Goal: Register for event/course

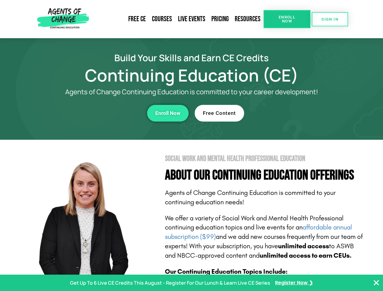
click at [191, 146] on section "Social Work and Mental Health Professional Education About Our Continuing Educa…" at bounding box center [191, 267] width 383 height 255
click at [287, 19] on span "Enroll Now" at bounding box center [287, 19] width 28 height 8
click at [330, 19] on span "SIGN IN" at bounding box center [329, 19] width 17 height 4
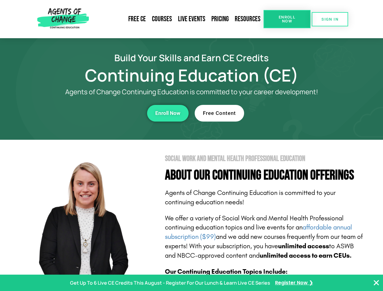
click at [105, 113] on div "Enroll Now" at bounding box center [105, 113] width 167 height 17
click at [168, 113] on span "Enroll Now" at bounding box center [167, 113] width 25 height 5
click at [278, 113] on div "Free Content" at bounding box center [278, 113] width 167 height 17
